Goal: Information Seeking & Learning: Learn about a topic

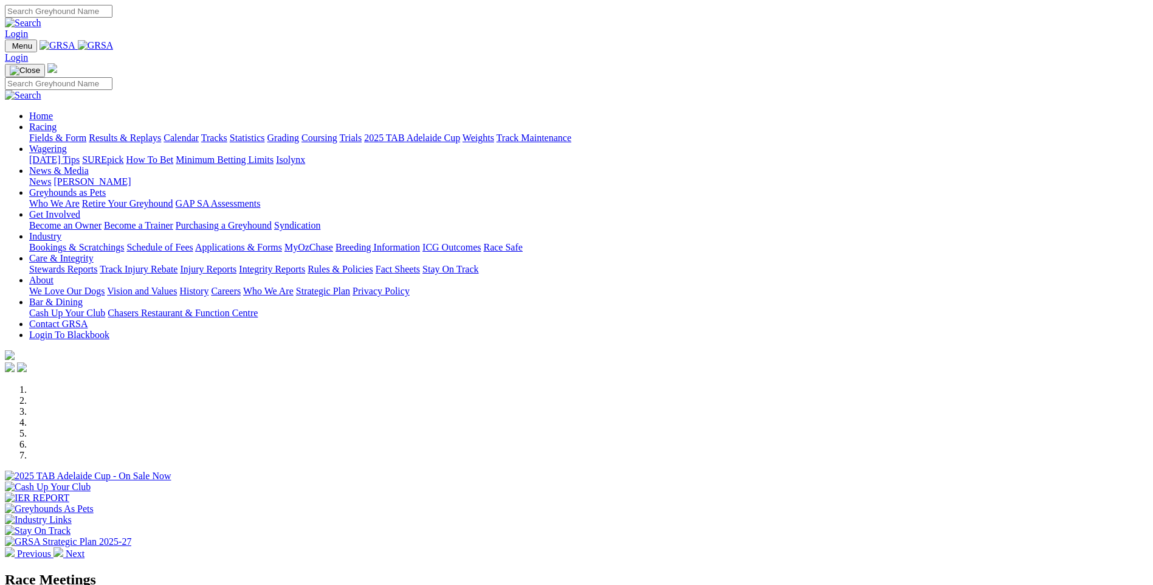
click at [63, 547] on img at bounding box center [58, 552] width 10 height 10
click at [785, 525] on div at bounding box center [576, 525] width 1143 height 0
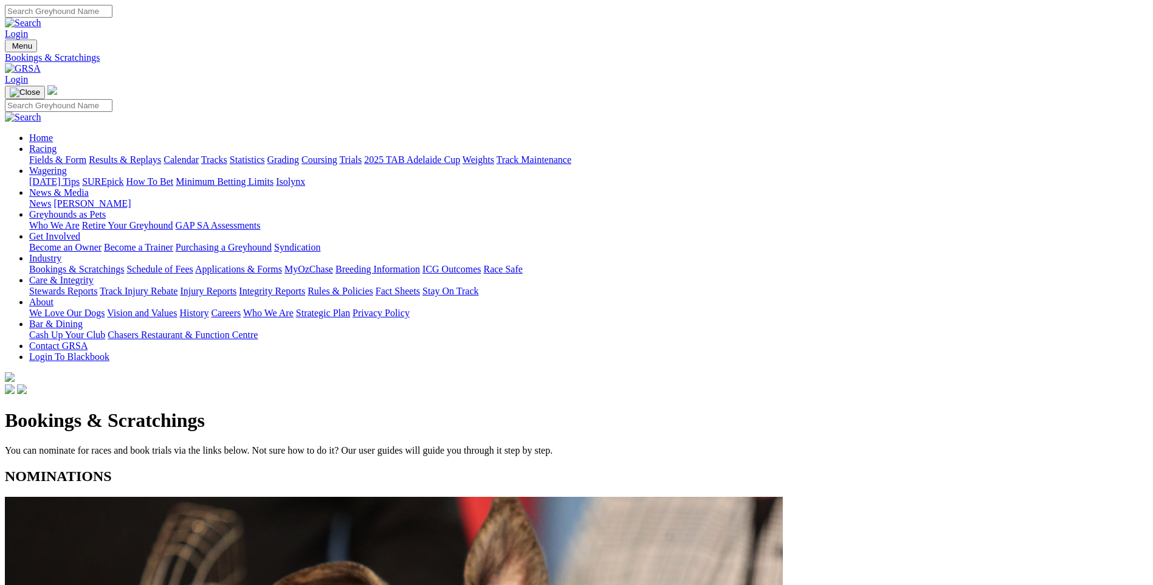
click at [57, 143] on link "Racing" at bounding box center [42, 148] width 27 height 10
click at [199, 154] on link "Calendar" at bounding box center [181, 159] width 35 height 10
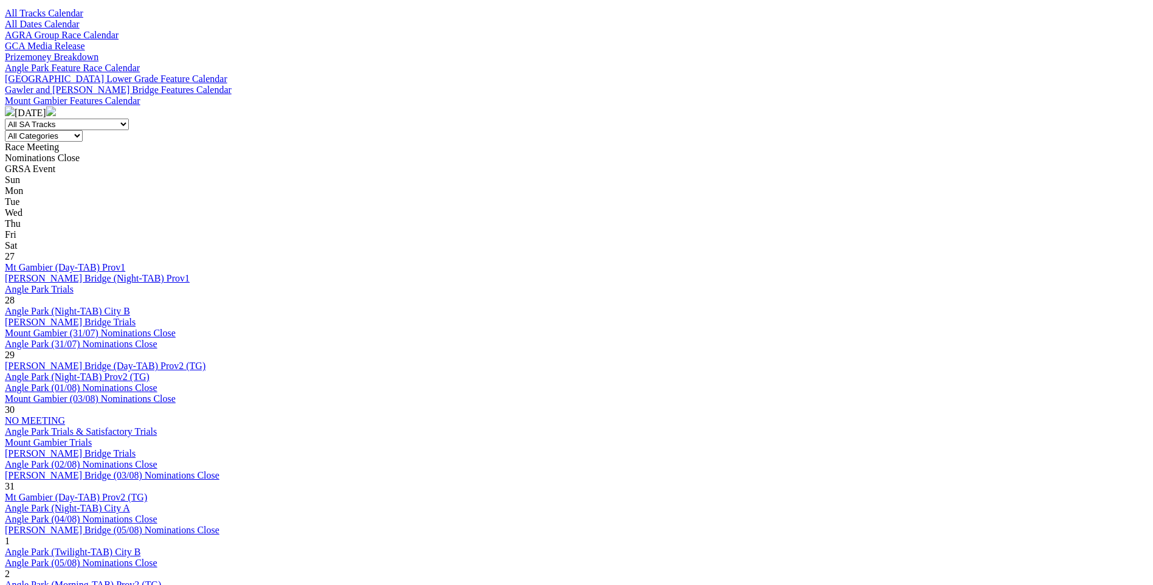
scroll to position [608, 0]
